Goal: Task Accomplishment & Management: Use online tool/utility

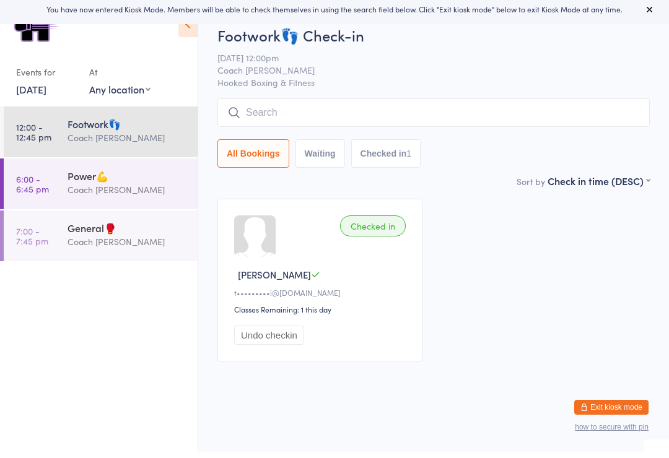
scroll to position [6, 0]
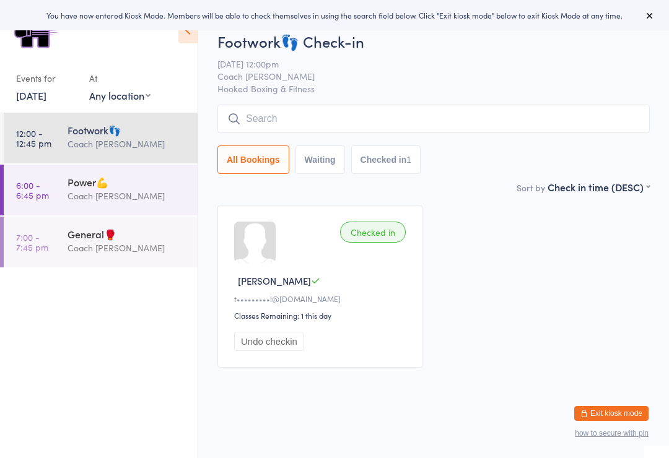
click at [157, 201] on div "Coach [PERSON_NAME]" at bounding box center [126, 196] width 119 height 14
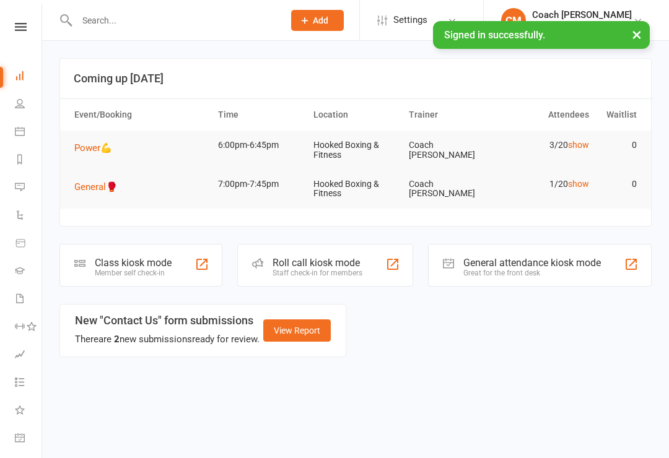
click at [102, 152] on span "Power💪" at bounding box center [93, 147] width 38 height 11
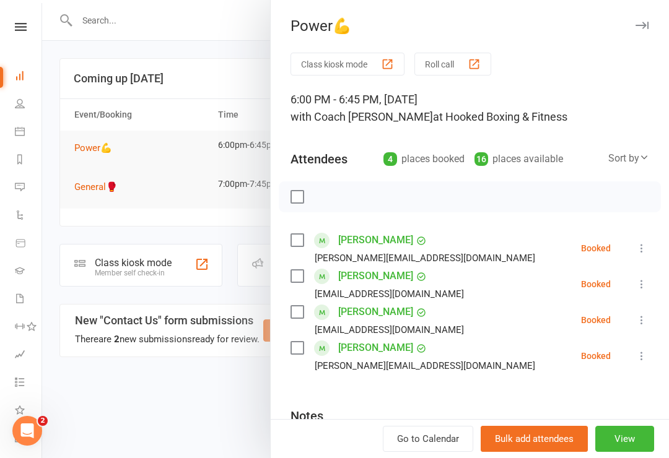
click at [188, 410] on div at bounding box center [355, 229] width 626 height 458
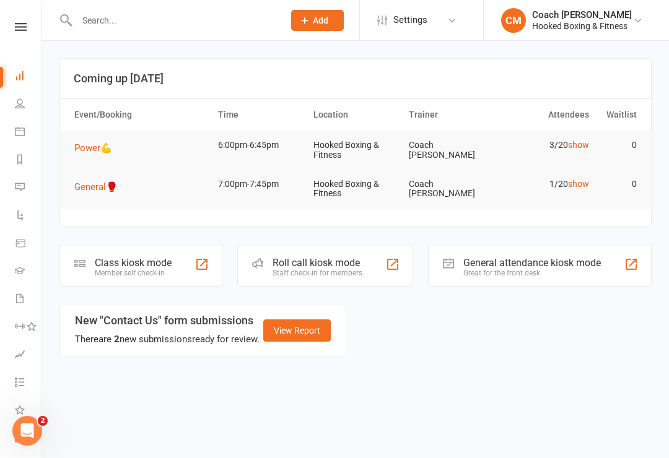
click at [168, 262] on div "Class kiosk mode" at bounding box center [133, 263] width 77 height 12
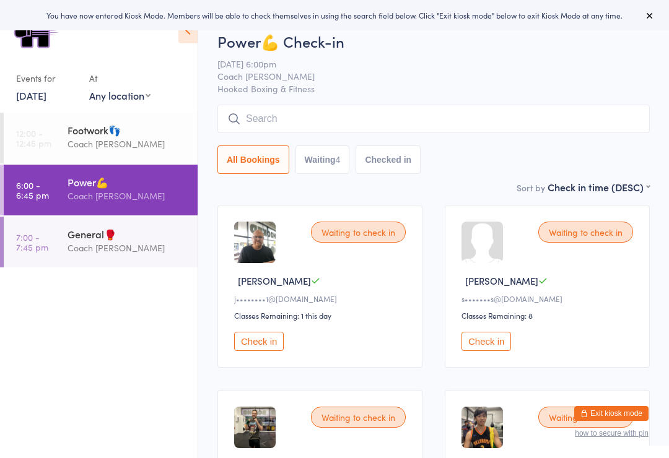
click at [269, 351] on button "Check in" at bounding box center [259, 341] width 50 height 19
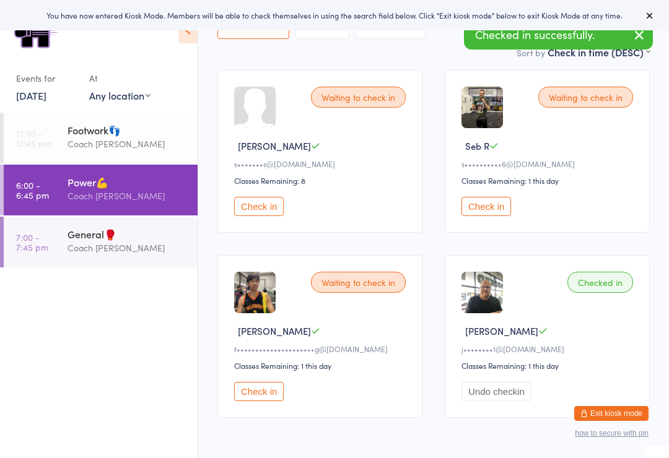
scroll to position [137, 0]
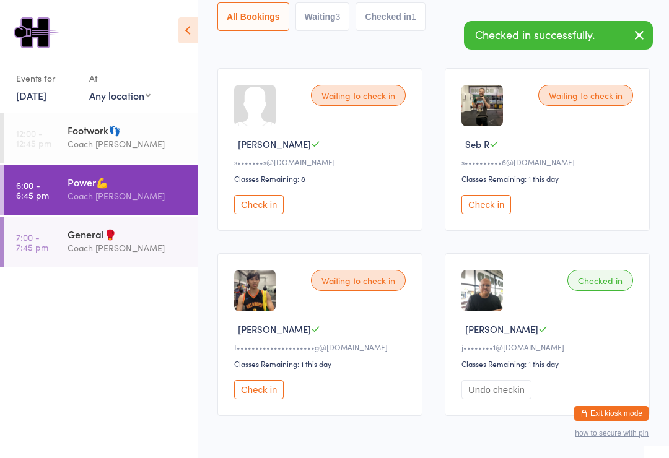
click at [97, 241] on div "General🥊" at bounding box center [126, 234] width 119 height 14
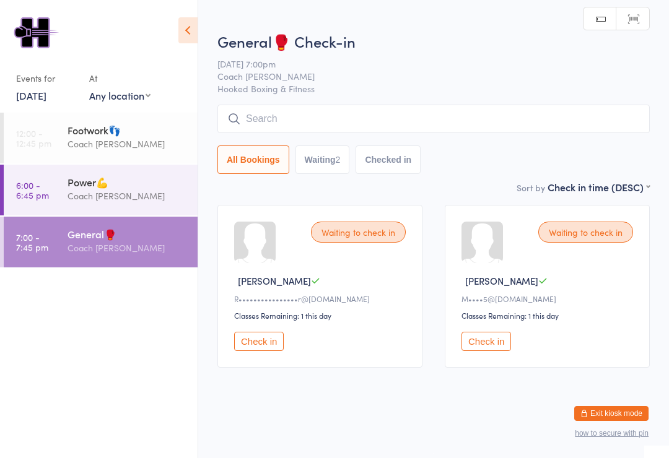
click at [92, 166] on div "Power💪 Coach Mat" at bounding box center [132, 189] width 130 height 49
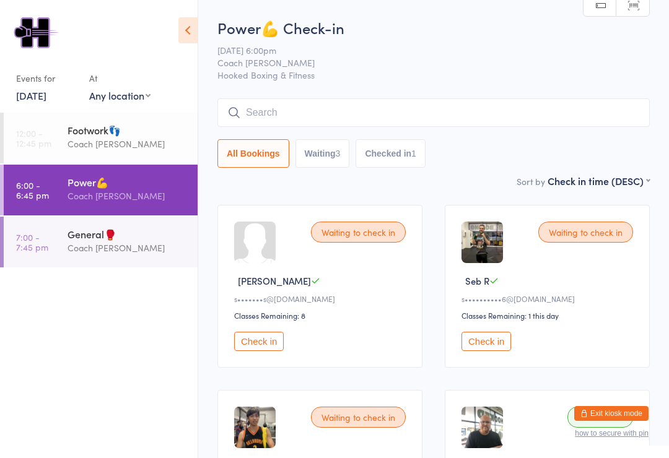
click at [184, 32] on icon at bounding box center [187, 30] width 19 height 26
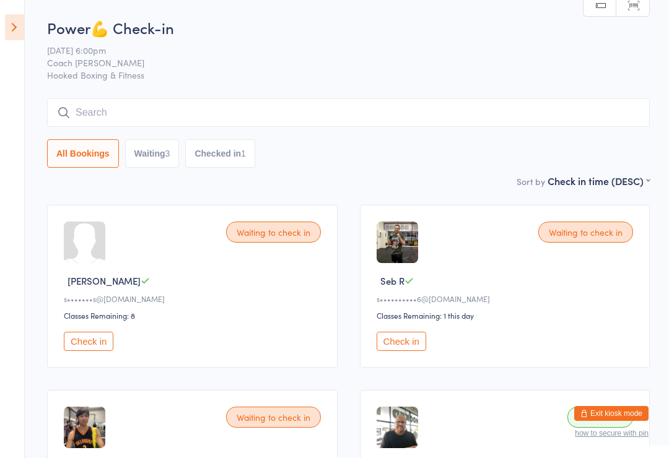
click at [629, 406] on button "Exit kiosk mode" at bounding box center [611, 413] width 74 height 15
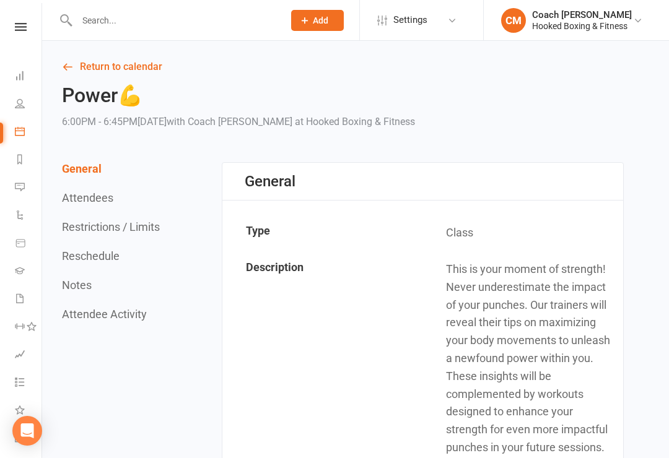
click at [27, 300] on link "Waivers" at bounding box center [29, 300] width 28 height 28
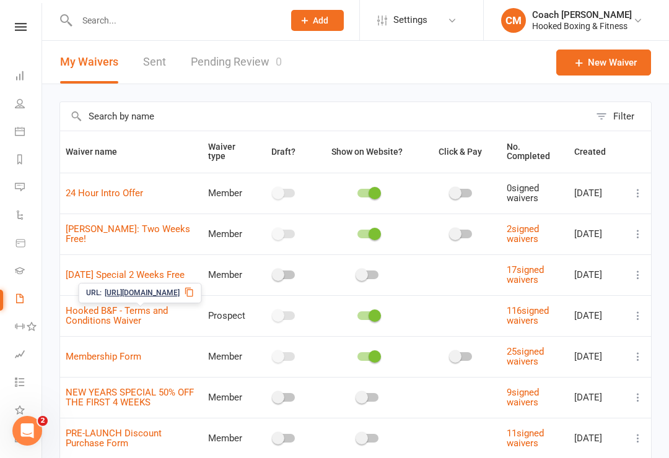
click at [89, 308] on link "Hooked B&F - Terms and Conditions Waiver" at bounding box center [117, 316] width 102 height 22
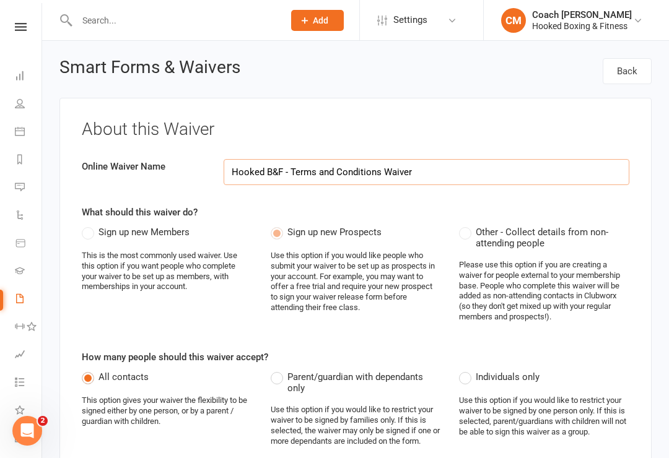
select select "applies_to_all_signees"
select select "select"
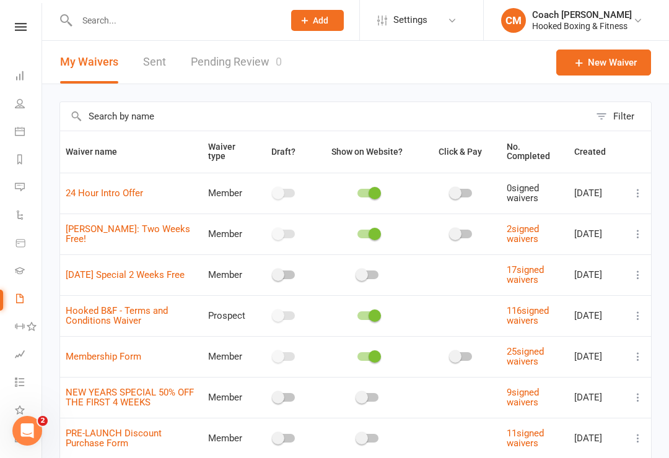
click at [539, 319] on link "116 signed waivers" at bounding box center [527, 316] width 42 height 22
click at [22, 72] on icon at bounding box center [20, 76] width 10 height 10
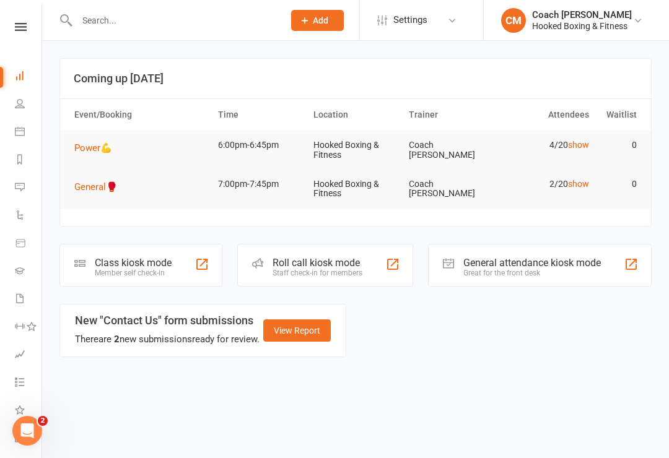
click at [85, 145] on span "Power💪" at bounding box center [93, 147] width 38 height 11
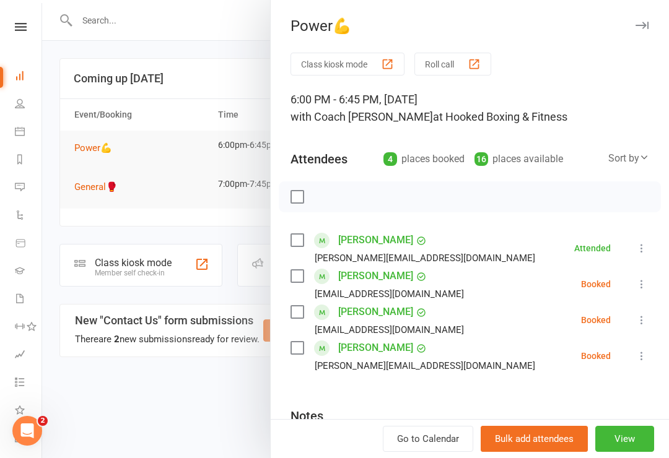
click at [340, 64] on button "Class kiosk mode" at bounding box center [347, 64] width 114 height 23
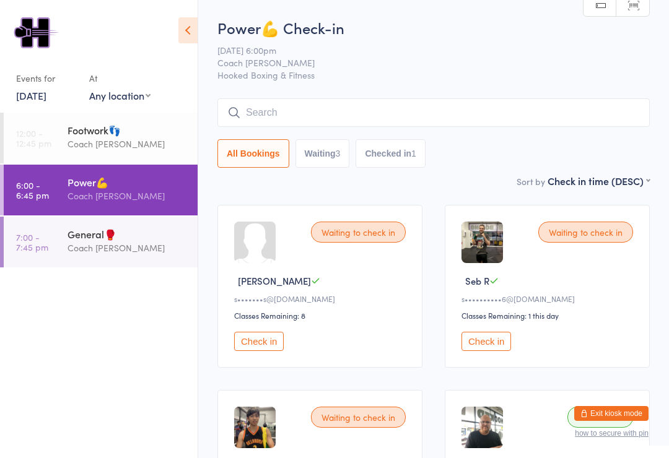
click at [97, 255] on div "Coach [PERSON_NAME]" at bounding box center [126, 248] width 119 height 14
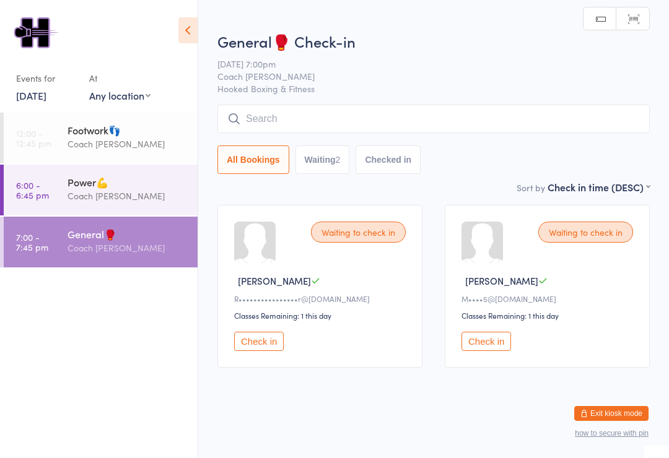
click at [99, 179] on div "Power💪" at bounding box center [126, 182] width 119 height 14
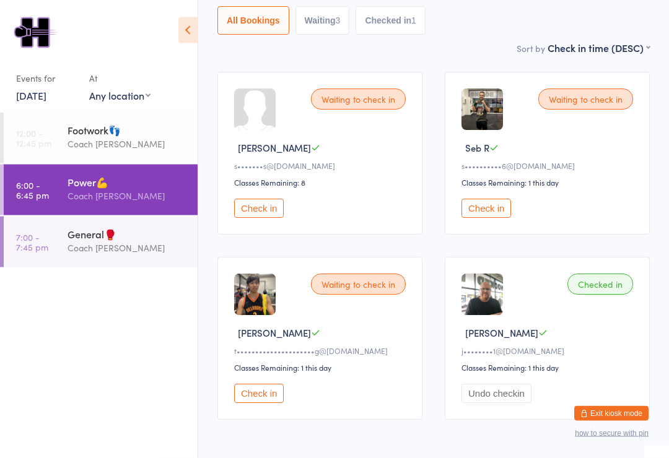
scroll to position [133, 0]
click at [262, 160] on div "Waiting to check in Stephen H s•••••••s@gmail.com Classes Remaining: 8 Check in" at bounding box center [319, 153] width 205 height 163
click at [274, 147] on span "[PERSON_NAME]" at bounding box center [274, 147] width 73 height 13
click at [283, 216] on button "Check in" at bounding box center [259, 208] width 50 height 19
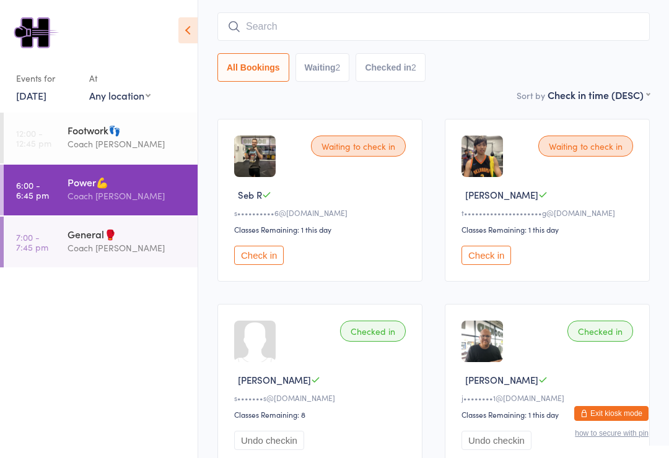
scroll to position [111, 0]
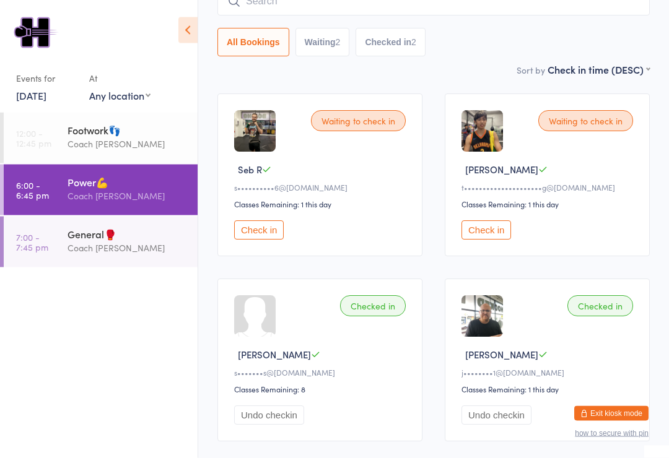
click at [275, 232] on button "Check in" at bounding box center [259, 230] width 50 height 19
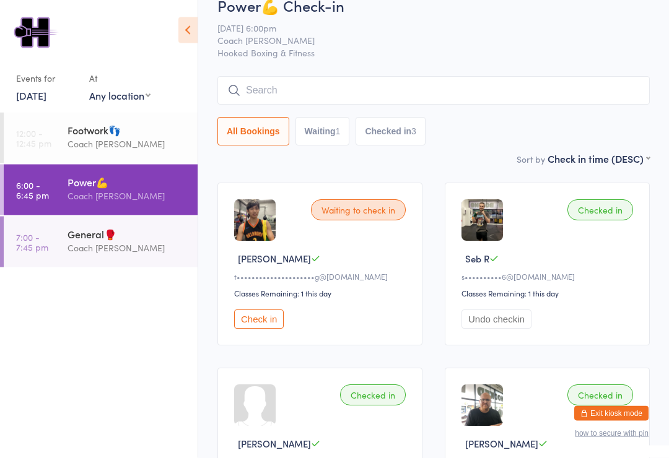
scroll to position [0, 0]
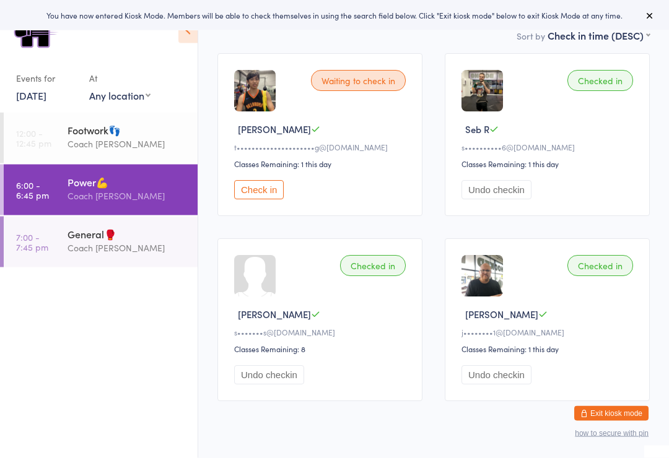
scroll to position [201, 0]
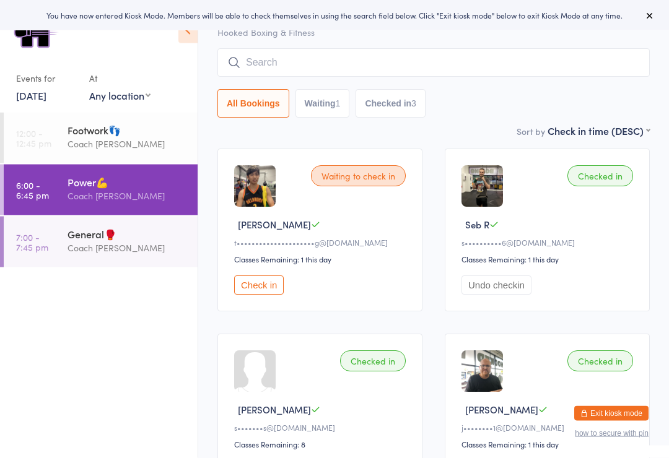
click at [559, 57] on input "search" at bounding box center [433, 63] width 432 height 28
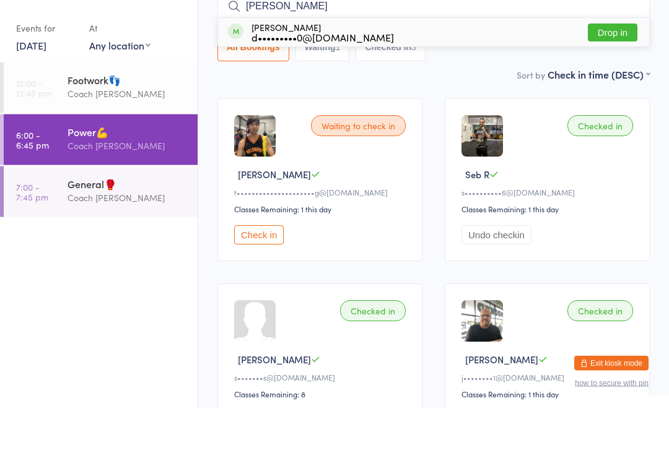
type input "[PERSON_NAME]"
click at [369, 69] on div "[PERSON_NAME] d•••••••••0@[DOMAIN_NAME] Drop in" at bounding box center [433, 83] width 431 height 28
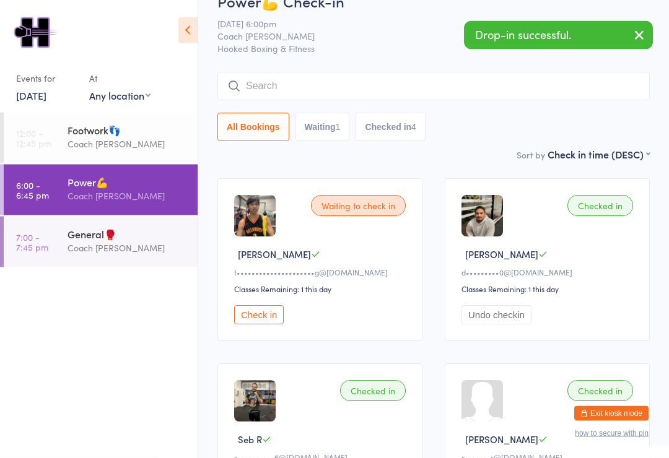
scroll to position [0, 0]
